Goal: Find specific page/section: Find specific page/section

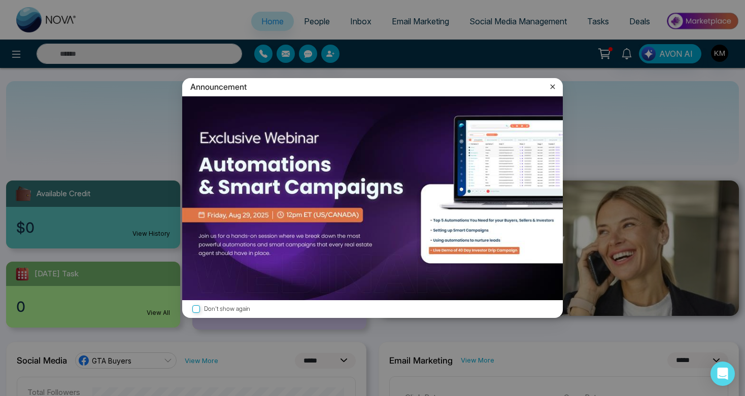
select select "*"
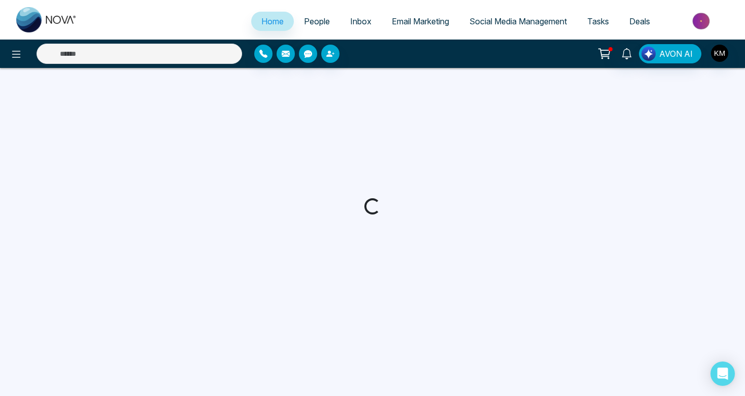
select select "*"
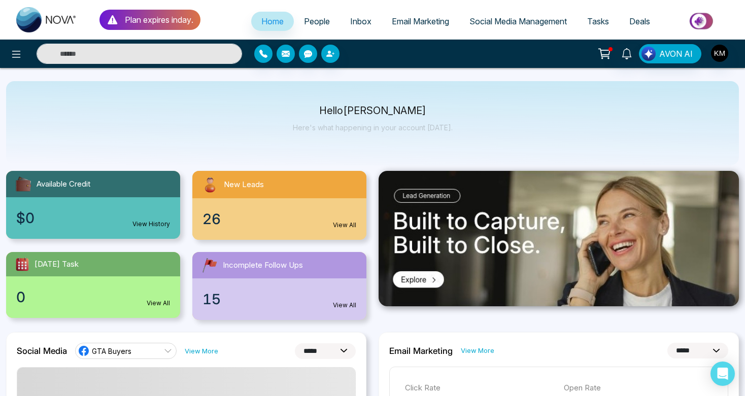
scroll to position [9, 0]
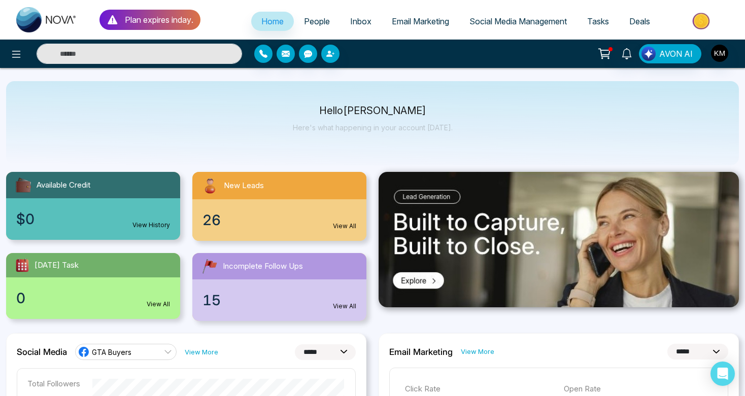
click at [312, 15] on link "People" at bounding box center [317, 21] width 46 height 19
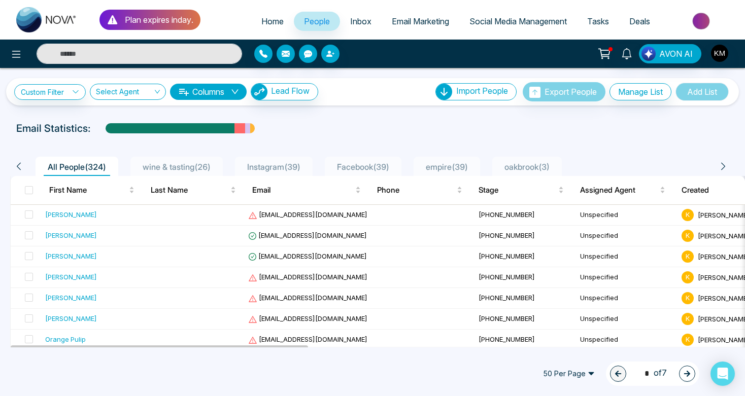
click at [166, 165] on span "wine & tasting ( 26 )" at bounding box center [177, 167] width 76 height 10
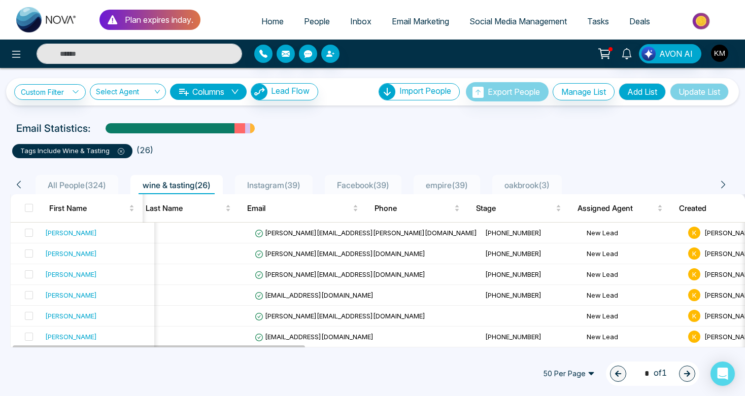
click at [325, 26] on link "People" at bounding box center [317, 21] width 46 height 19
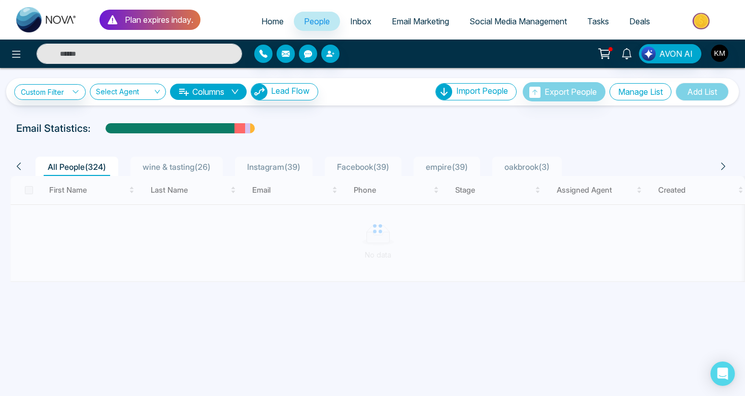
click at [636, 92] on button "Manage List" at bounding box center [640, 91] width 62 height 17
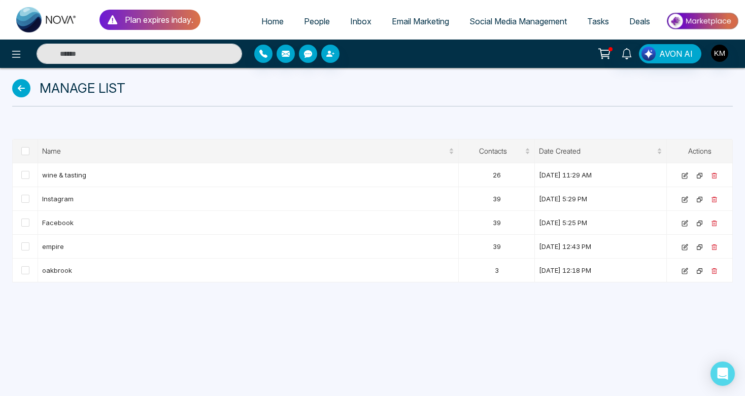
click at [20, 87] on icon at bounding box center [21, 88] width 18 height 18
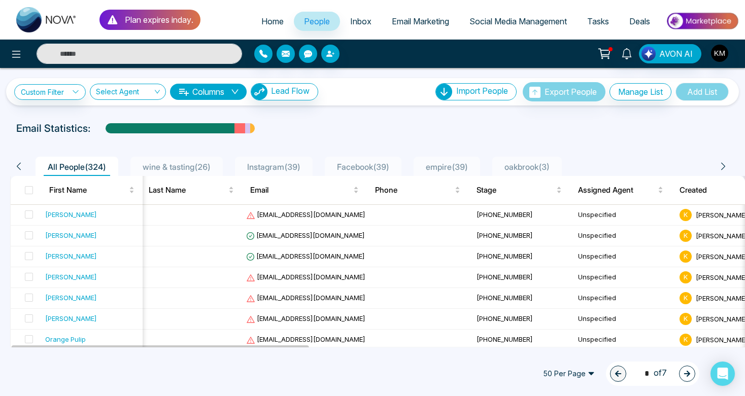
click at [516, 126] on div "Email Statistics:" at bounding box center [372, 128] width 745 height 15
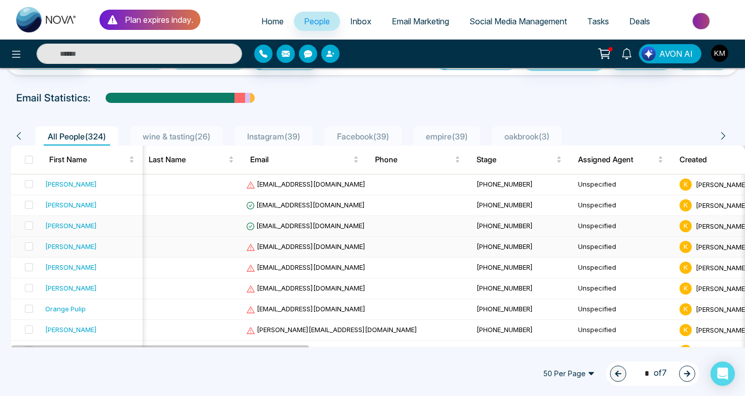
scroll to position [33, 0]
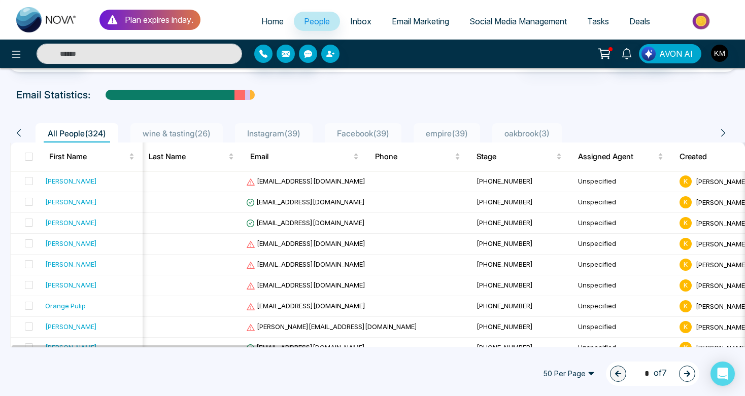
click at [301, 131] on span "Instagram ( 39 )" at bounding box center [273, 133] width 61 height 10
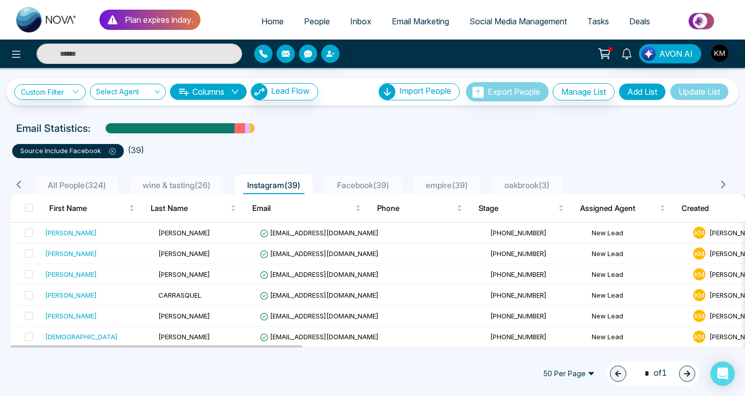
click at [351, 182] on span "Facebook ( 39 )" at bounding box center [363, 185] width 60 height 10
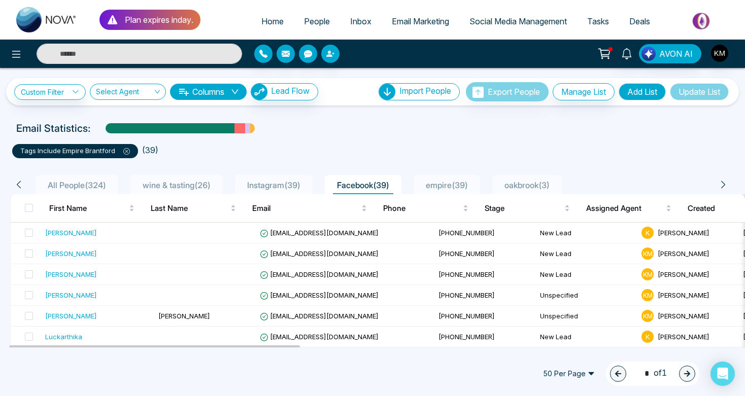
click at [434, 186] on span "empire ( 39 )" at bounding box center [447, 185] width 50 height 10
click at [126, 148] on icon at bounding box center [126, 151] width 7 height 7
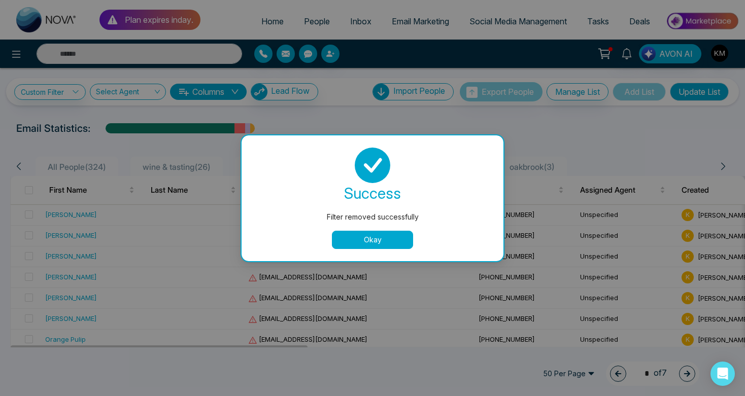
click at [347, 236] on button "Okay" at bounding box center [372, 240] width 81 height 18
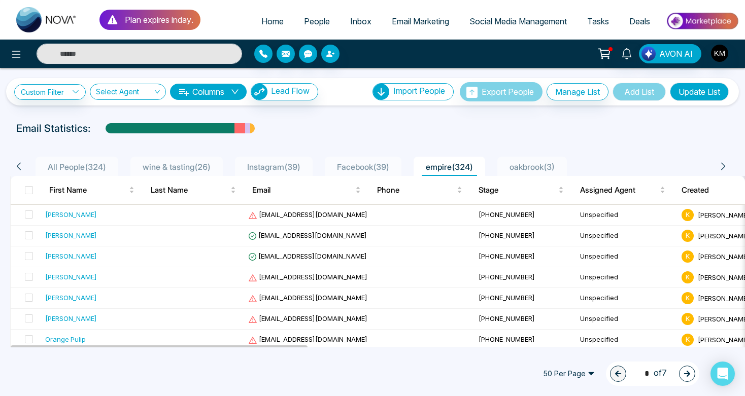
click at [90, 169] on span "All People ( 324 )" at bounding box center [77, 167] width 66 height 10
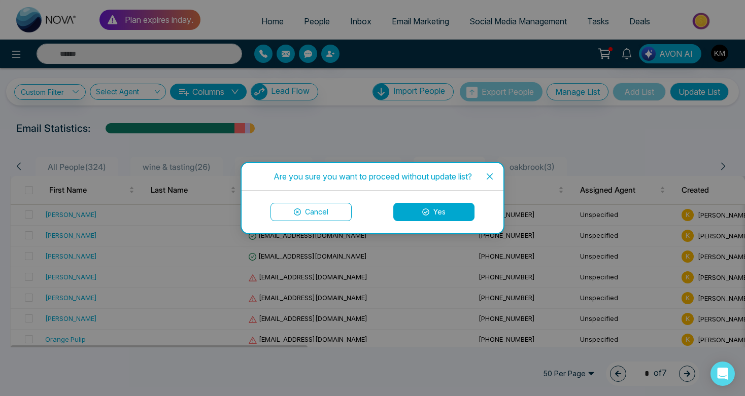
click at [321, 207] on button "Cancel" at bounding box center [310, 212] width 81 height 18
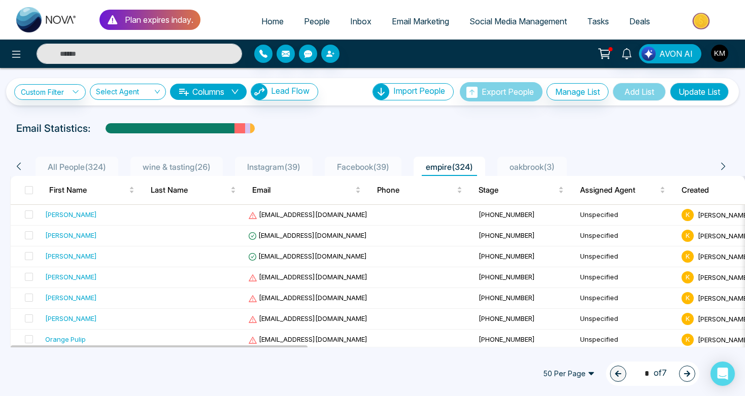
click at [16, 165] on icon at bounding box center [18, 166] width 9 height 9
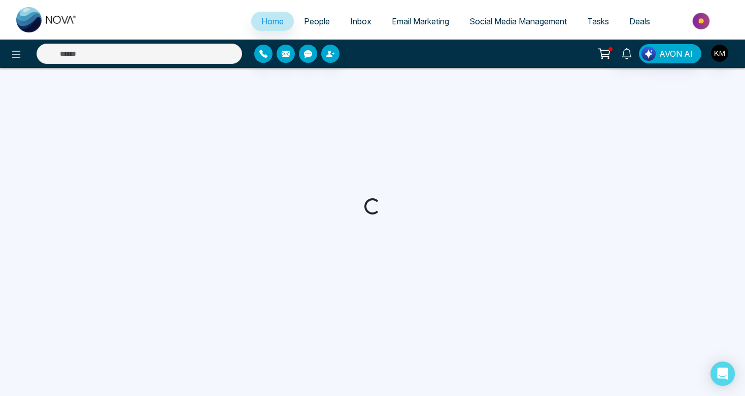
select select "*"
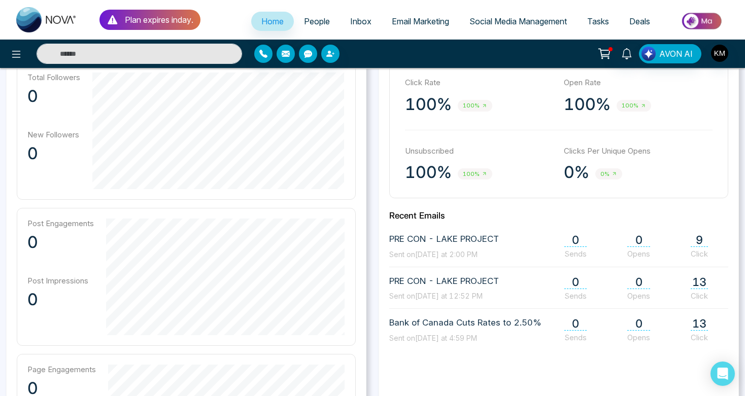
scroll to position [389, 0]
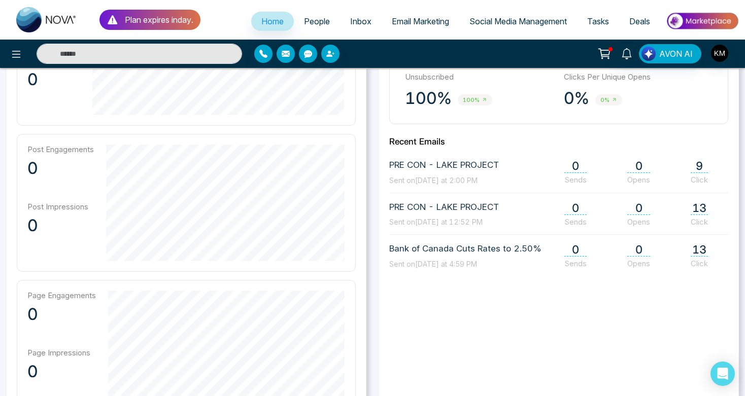
click at [698, 169] on span "9" at bounding box center [699, 166] width 17 height 14
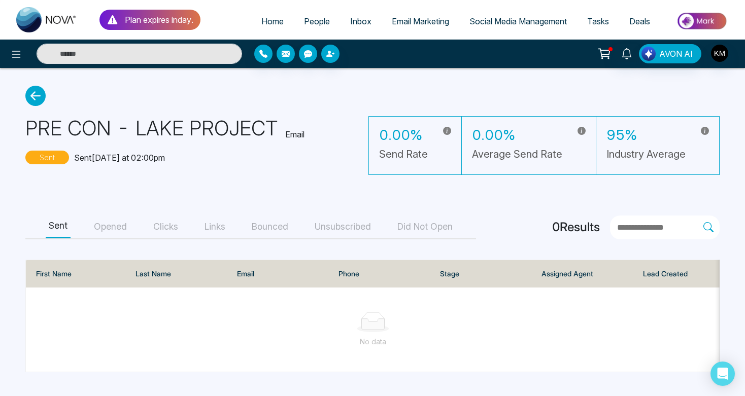
click at [160, 230] on button "Clicks" at bounding box center [165, 227] width 31 height 23
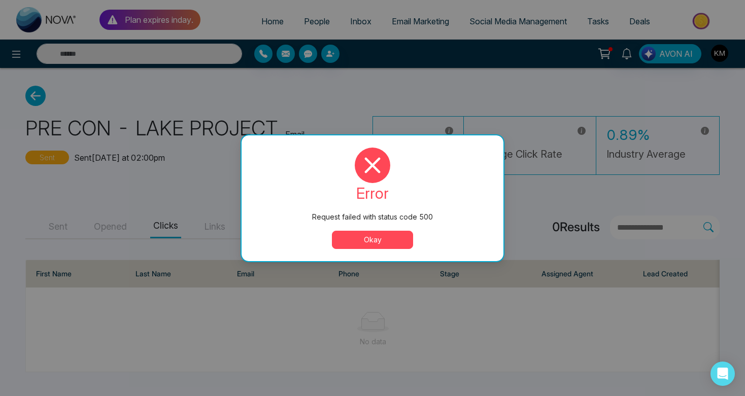
click at [348, 241] on button "Okay" at bounding box center [372, 240] width 81 height 18
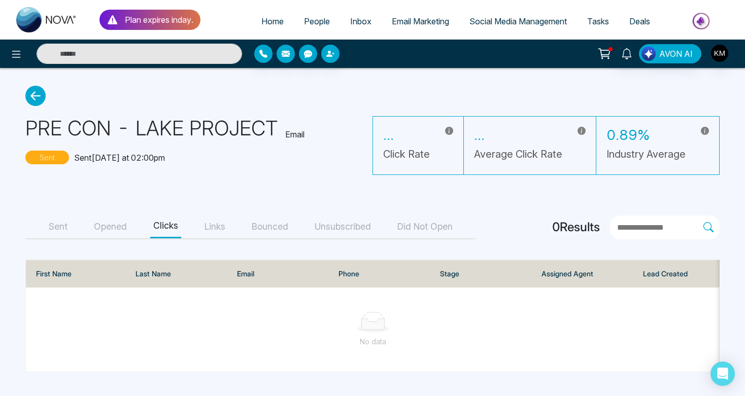
select select "*"
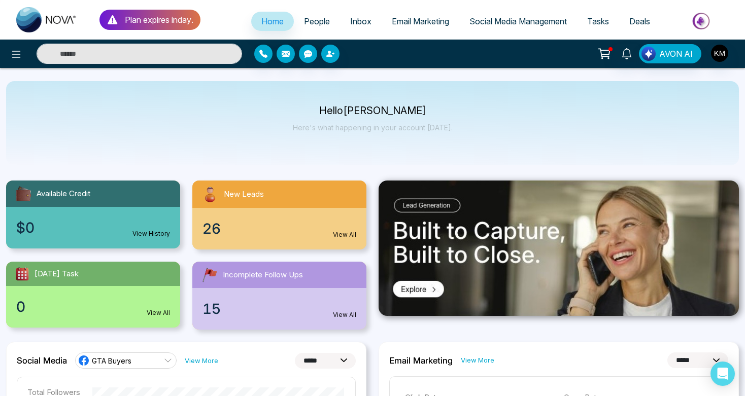
click at [314, 24] on span "People" at bounding box center [317, 21] width 26 height 10
